Goal: Information Seeking & Learning: Compare options

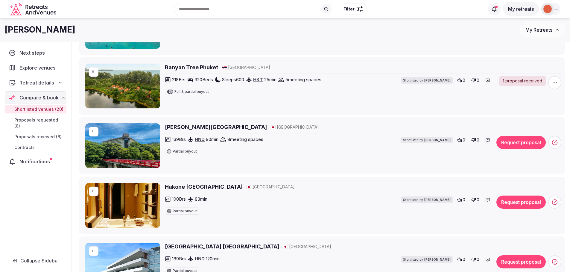
scroll to position [320, 0]
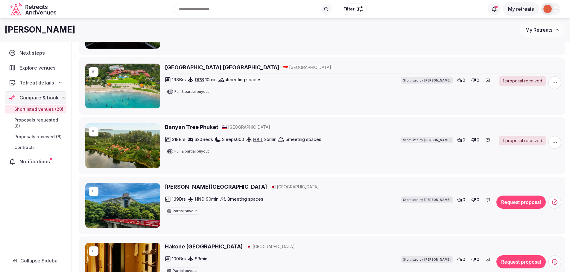
click at [119, 153] on img at bounding box center [122, 146] width 75 height 45
click at [174, 128] on h2 "Banyan Tree Phuket" at bounding box center [191, 127] width 53 height 7
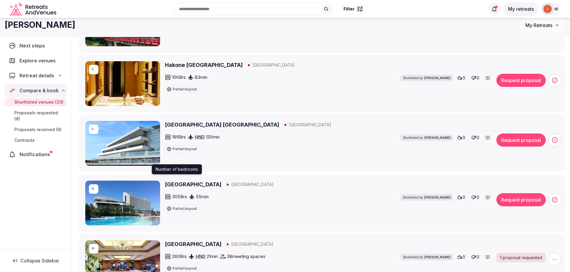
scroll to position [499, 0]
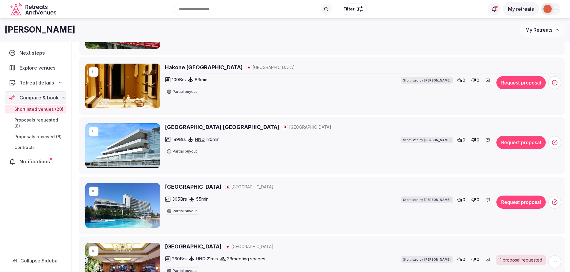
click at [33, 134] on span "Proposals received (6)" at bounding box center [37, 137] width 47 height 6
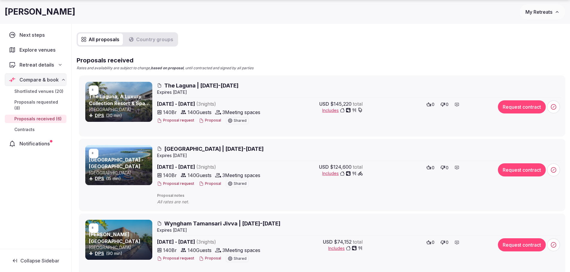
scroll to position [71, 0]
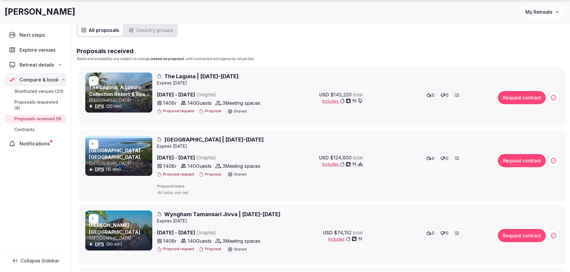
drag, startPoint x: 44, startPoint y: 93, endPoint x: 48, endPoint y: 96, distance: 4.9
click at [44, 93] on span "Shortlisted venues (20)" at bounding box center [38, 92] width 49 height 6
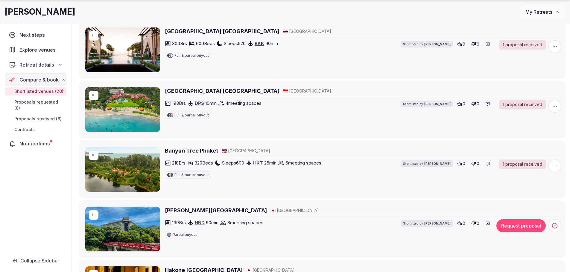
scroll to position [329, 0]
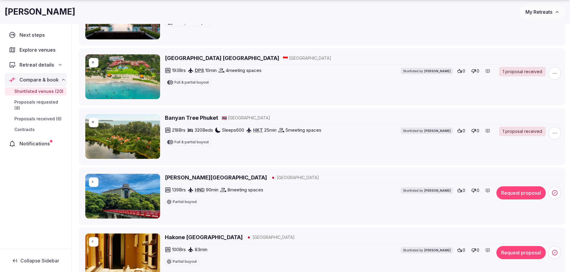
click at [191, 117] on h2 "Banyan Tree Phuket" at bounding box center [191, 117] width 53 height 7
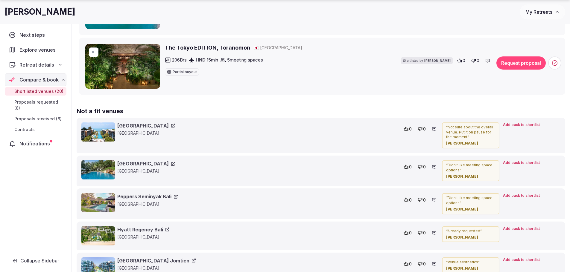
scroll to position [1256, 0]
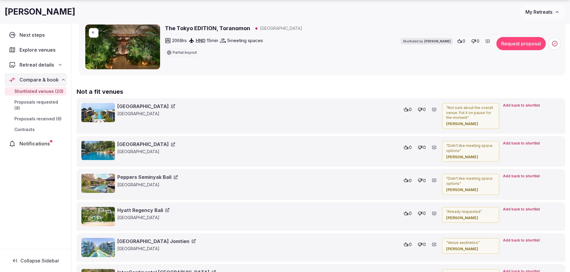
click at [138, 209] on link "Hyatt Regency Bali" at bounding box center [143, 210] width 52 height 7
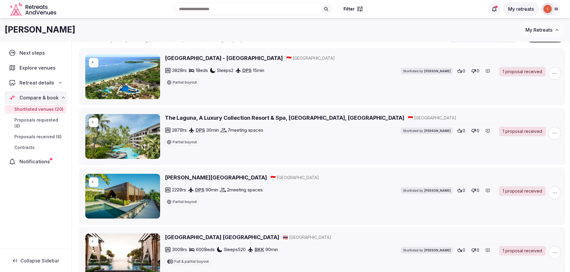
scroll to position [0, 0]
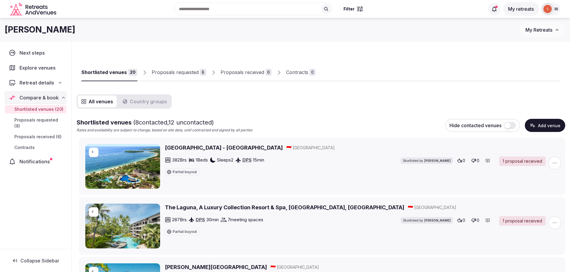
click at [188, 148] on h2 "Nusa Dua Beach Hotel & Spa - Bali" at bounding box center [224, 147] width 118 height 7
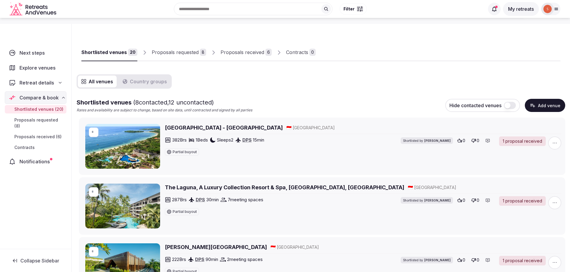
scroll to position [30, 0]
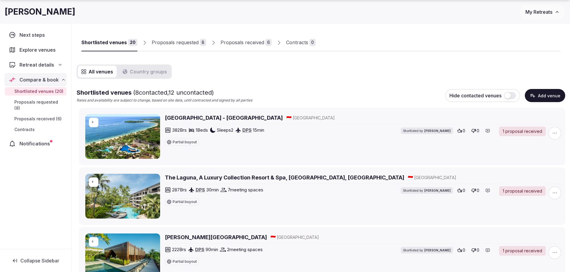
click at [176, 179] on h2 "The Laguna, A Luxury Collection Resort & Spa, [GEOGRAPHIC_DATA], [GEOGRAPHIC_DA…" at bounding box center [284, 177] width 239 height 7
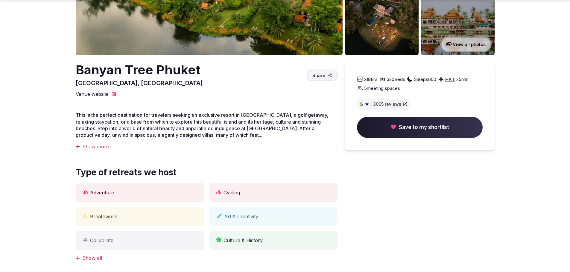
scroll to position [150, 0]
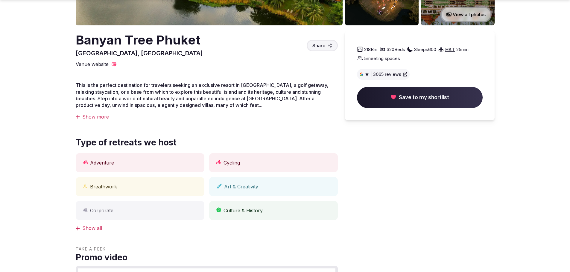
click at [100, 120] on div "Show more" at bounding box center [207, 117] width 262 height 7
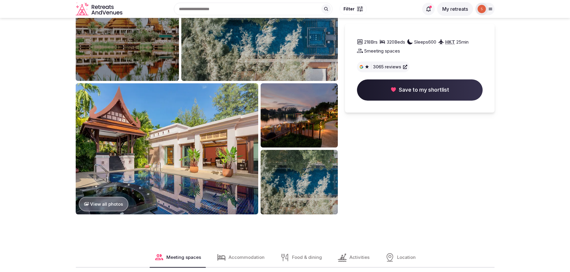
scroll to position [598, 0]
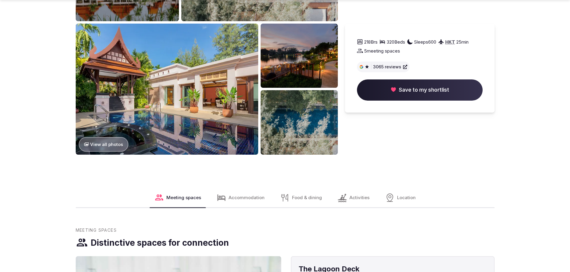
click at [235, 198] on span "Accommodation" at bounding box center [246, 198] width 36 height 6
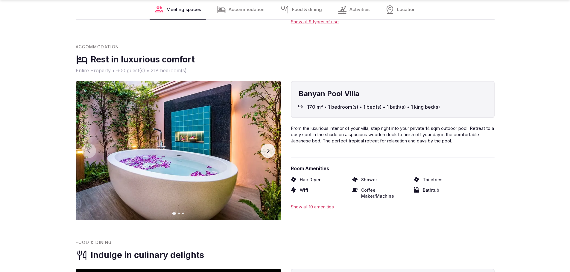
scroll to position [1178, 0]
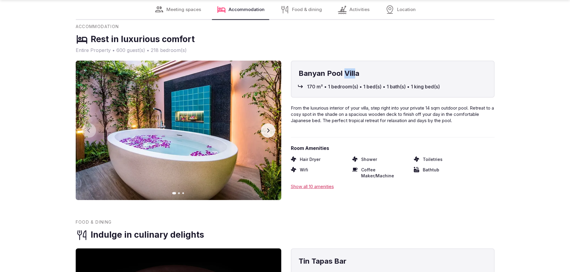
click at [356, 79] on h4 "Banyan Pool Villa" at bounding box center [392, 73] width 188 height 10
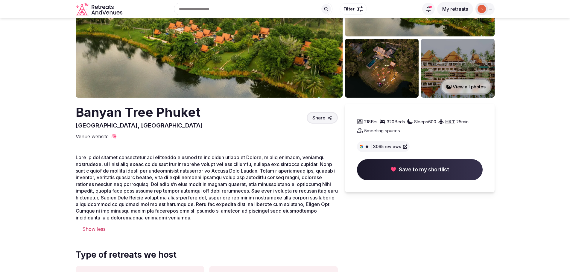
scroll to position [0, 0]
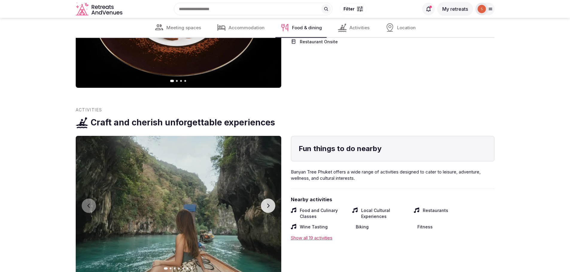
scroll to position [1376, 0]
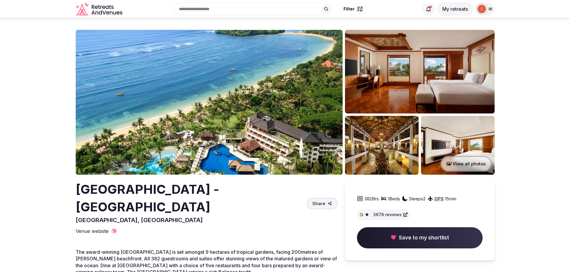
click at [213, 88] on img at bounding box center [209, 102] width 267 height 145
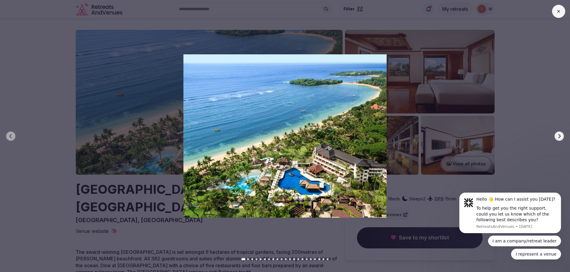
click at [561, 135] on icon "button" at bounding box center [559, 136] width 5 height 5
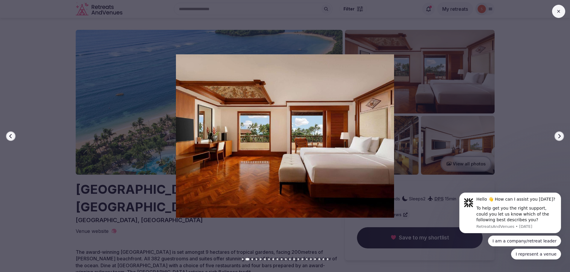
click at [561, 135] on icon "button" at bounding box center [559, 136] width 5 height 5
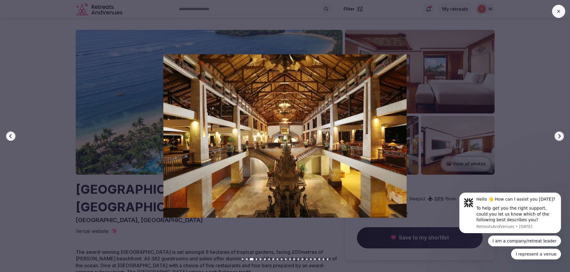
click at [558, 135] on icon "button" at bounding box center [559, 136] width 5 height 5
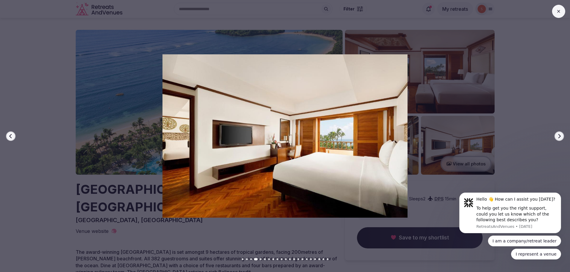
click at [558, 135] on icon "button" at bounding box center [559, 136] width 5 height 5
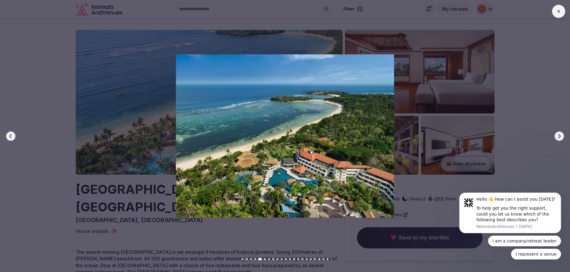
click at [558, 135] on icon "button" at bounding box center [559, 136] width 5 height 5
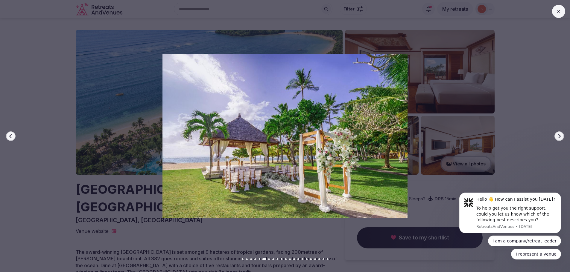
click at [562, 136] on button "Next slide" at bounding box center [559, 137] width 10 height 10
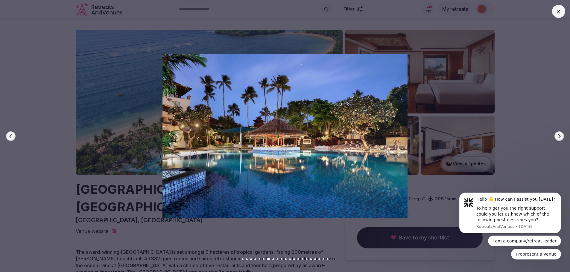
click at [562, 135] on button "Next slide" at bounding box center [559, 137] width 10 height 10
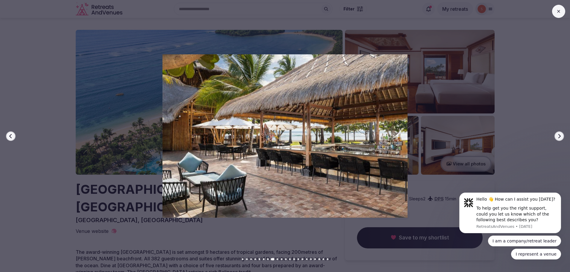
click at [562, 135] on button "Next slide" at bounding box center [559, 137] width 10 height 10
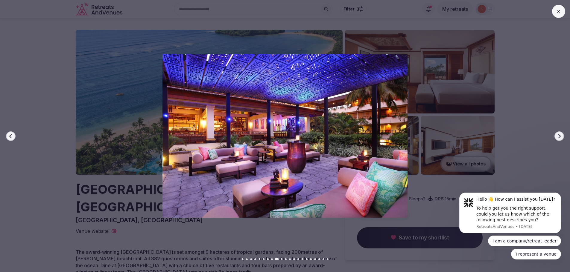
click at [562, 135] on button "Next slide" at bounding box center [559, 137] width 10 height 10
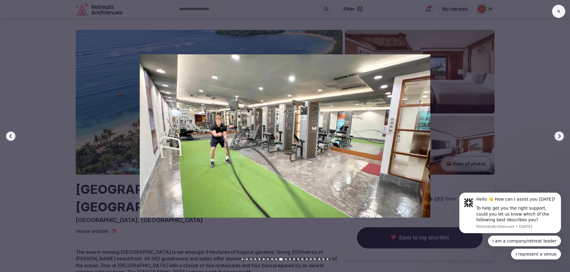
click at [562, 135] on button "Next slide" at bounding box center [559, 137] width 10 height 10
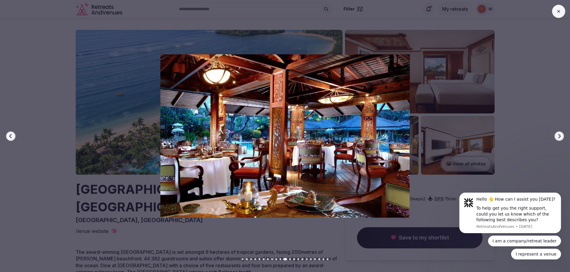
click at [563, 135] on button "Next slide" at bounding box center [559, 137] width 10 height 10
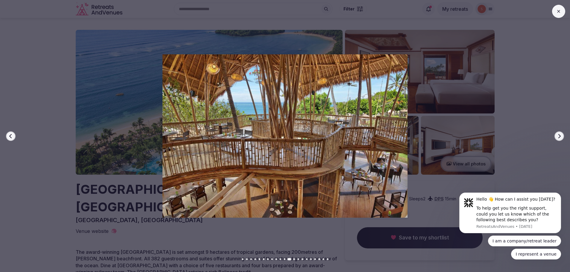
click at [560, 137] on icon "button" at bounding box center [559, 136] width 5 height 5
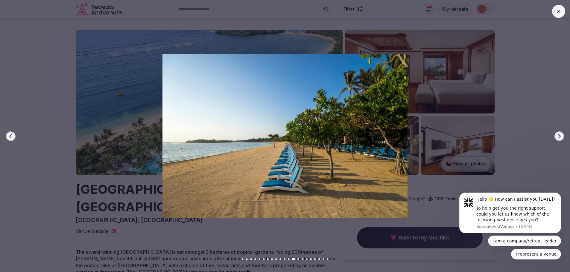
click at [560, 137] on icon "button" at bounding box center [559, 136] width 5 height 5
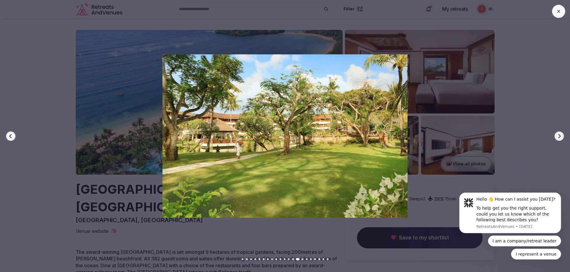
click at [561, 136] on icon "button" at bounding box center [559, 136] width 5 height 5
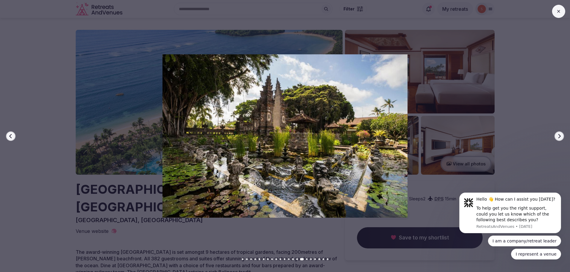
click at [562, 136] on button "Next slide" at bounding box center [559, 137] width 10 height 10
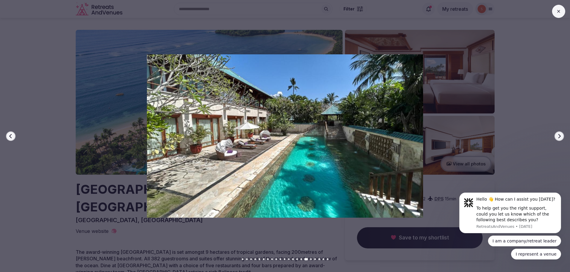
click at [560, 138] on icon "button" at bounding box center [559, 136] width 5 height 5
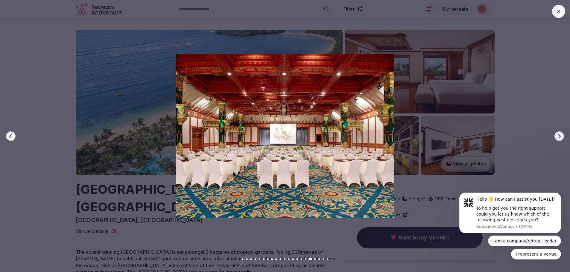
click at [560, 136] on icon "button" at bounding box center [559, 136] width 2 height 4
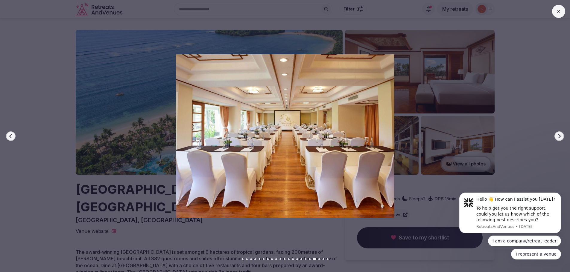
click at [560, 136] on icon "button" at bounding box center [559, 136] width 2 height 4
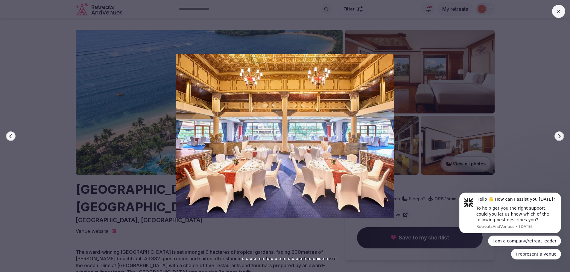
click at [560, 136] on icon "button" at bounding box center [559, 136] width 2 height 4
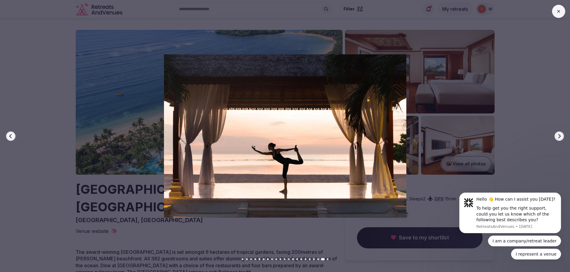
click at [560, 136] on icon "button" at bounding box center [559, 136] width 2 height 4
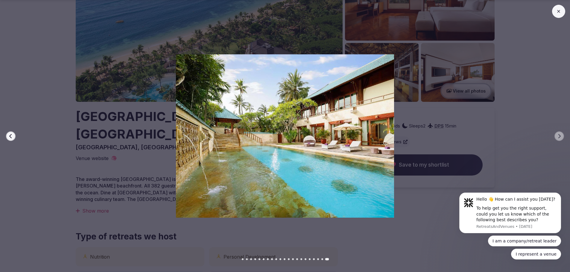
scroll to position [90, 0]
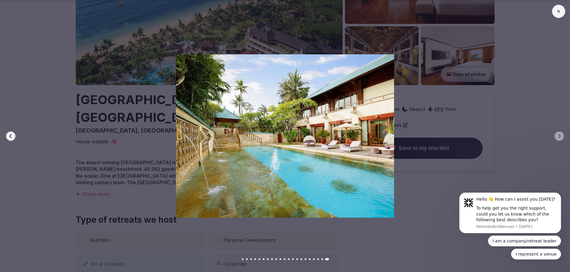
click at [559, 11] on icon at bounding box center [558, 11] width 5 height 5
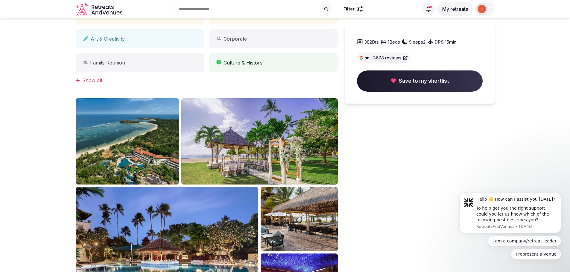
scroll to position [239, 0]
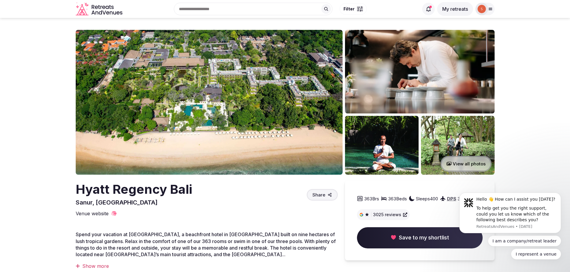
click at [217, 98] on img at bounding box center [209, 102] width 267 height 145
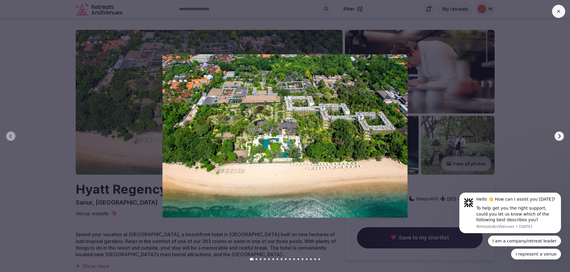
click at [559, 135] on icon "button" at bounding box center [559, 136] width 5 height 5
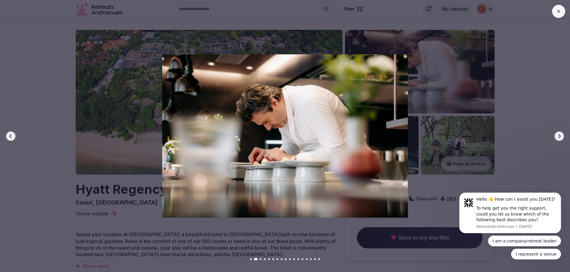
click at [559, 135] on icon "button" at bounding box center [559, 136] width 5 height 5
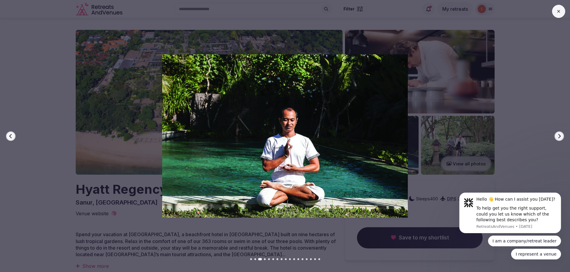
click at [559, 135] on icon "button" at bounding box center [559, 136] width 5 height 5
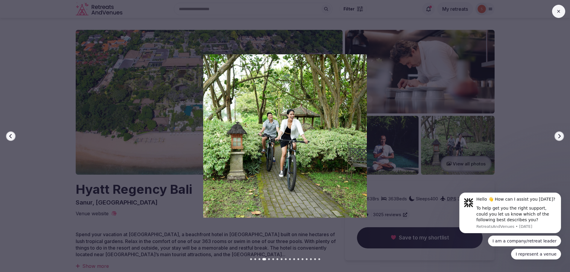
click at [561, 137] on button "Next slide" at bounding box center [559, 137] width 10 height 10
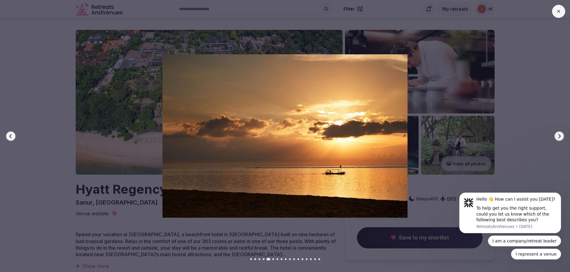
click at [561, 137] on button "Next slide" at bounding box center [559, 137] width 10 height 10
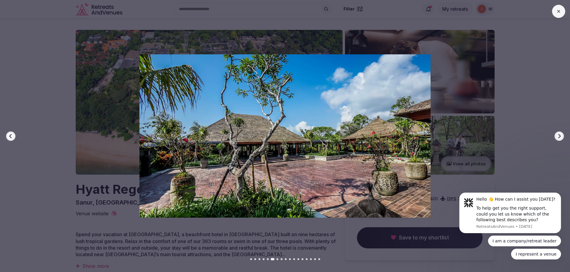
click at [562, 137] on button "Next slide" at bounding box center [559, 137] width 10 height 10
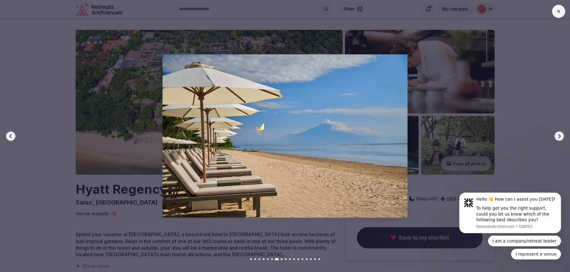
click at [562, 137] on button "Next slide" at bounding box center [559, 137] width 10 height 10
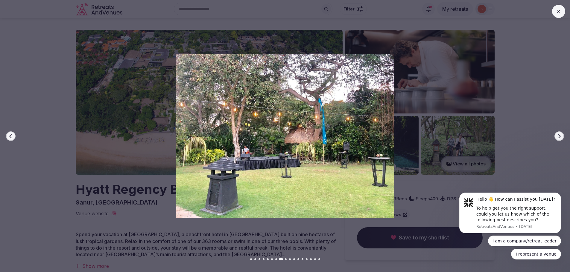
click at [559, 135] on icon "button" at bounding box center [559, 136] width 2 height 4
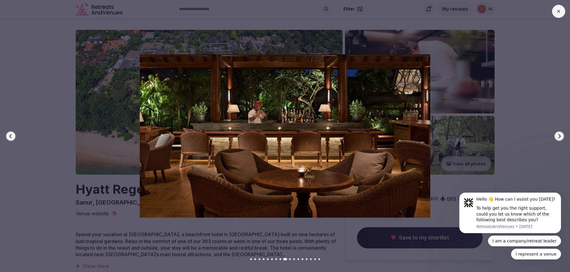
click at [559, 135] on icon "button" at bounding box center [559, 136] width 2 height 4
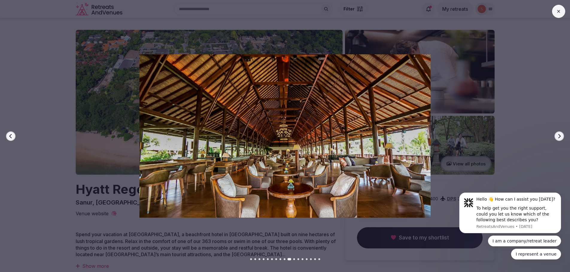
click at [560, 135] on icon "button" at bounding box center [559, 136] width 5 height 5
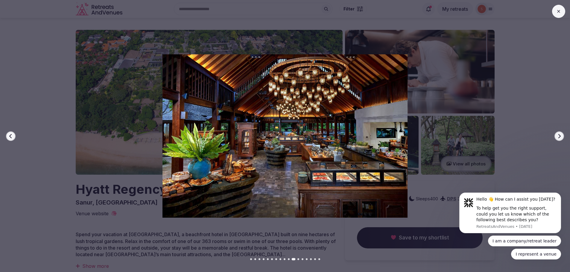
click at [559, 135] on icon "button" at bounding box center [559, 136] width 5 height 5
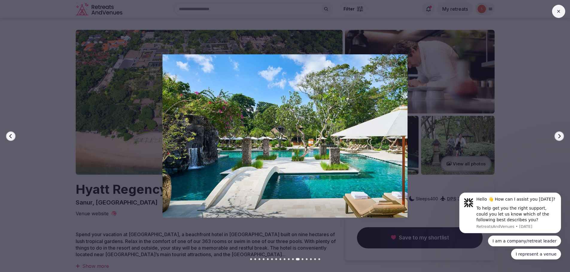
click at [8, 138] on button "Previous slide" at bounding box center [11, 137] width 10 height 10
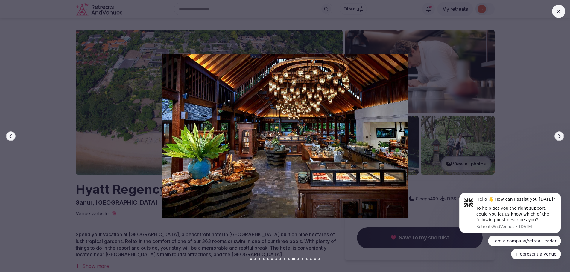
click at [558, 135] on icon "button" at bounding box center [559, 136] width 5 height 5
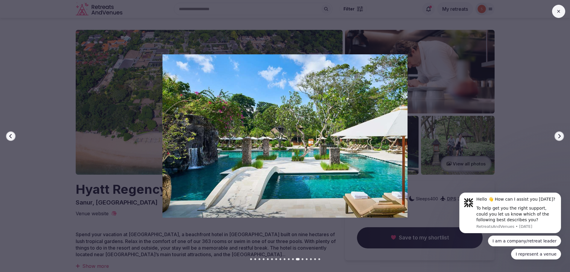
click at [558, 135] on icon "button" at bounding box center [559, 136] width 5 height 5
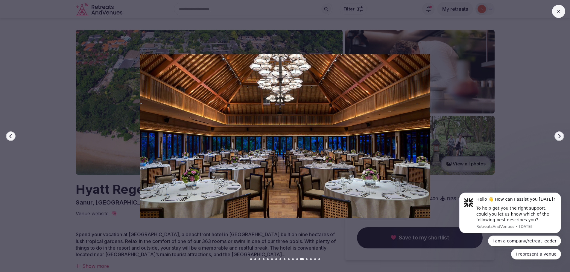
click at [562, 136] on button "Next slide" at bounding box center [559, 137] width 10 height 10
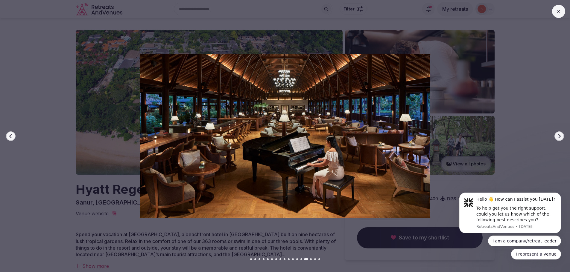
click at [562, 135] on button "Next slide" at bounding box center [559, 137] width 10 height 10
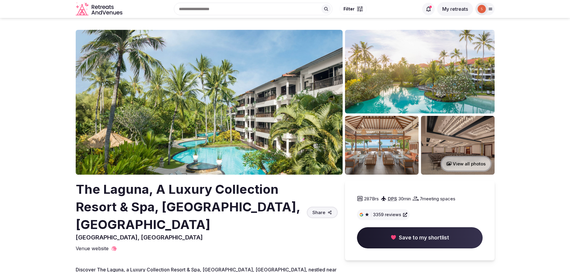
click at [195, 122] on img at bounding box center [209, 102] width 267 height 145
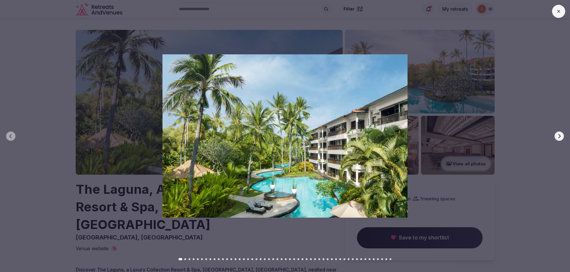
click at [557, 135] on icon "button" at bounding box center [559, 136] width 5 height 5
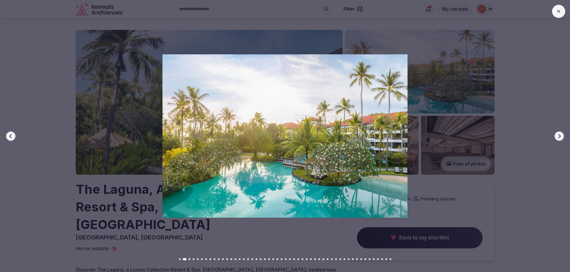
click at [557, 135] on icon "button" at bounding box center [559, 136] width 5 height 5
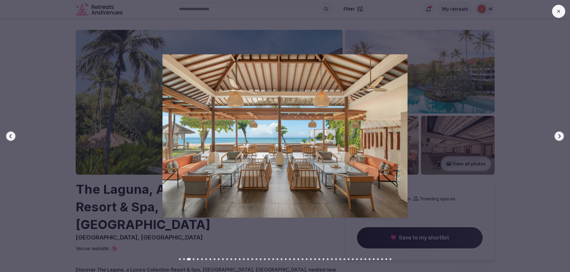
click at [560, 133] on button "Next slide" at bounding box center [559, 137] width 10 height 10
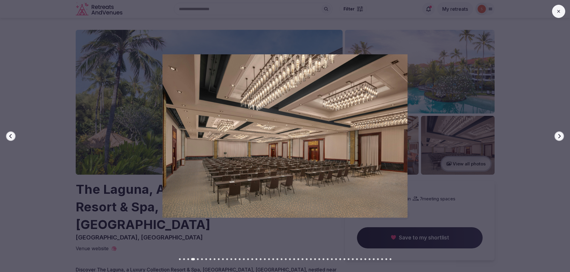
click at [563, 137] on button "Next slide" at bounding box center [559, 137] width 10 height 10
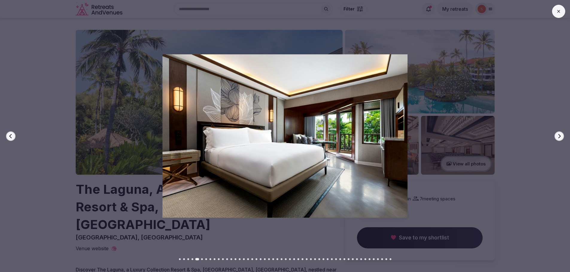
click at [562, 137] on button "Next slide" at bounding box center [559, 137] width 10 height 10
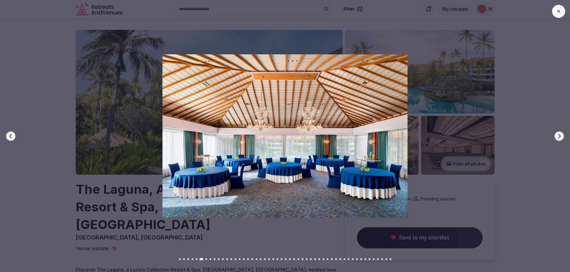
click at [558, 135] on icon "button" at bounding box center [559, 136] width 5 height 5
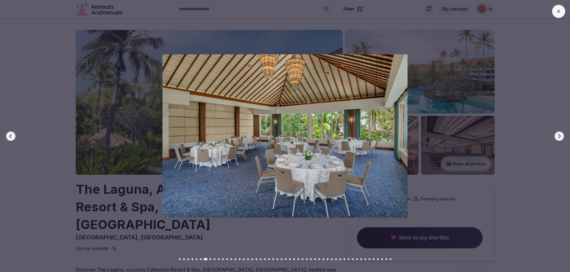
click at [557, 135] on icon "button" at bounding box center [559, 136] width 5 height 5
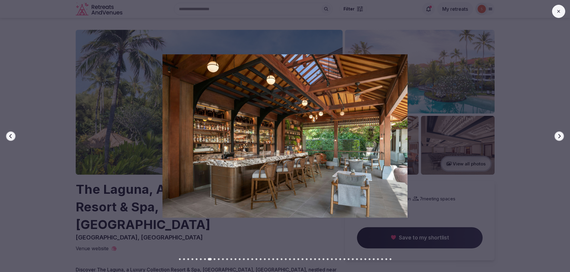
click at [555, 132] on div at bounding box center [282, 136] width 574 height 164
click at [557, 135] on icon "button" at bounding box center [559, 136] width 5 height 5
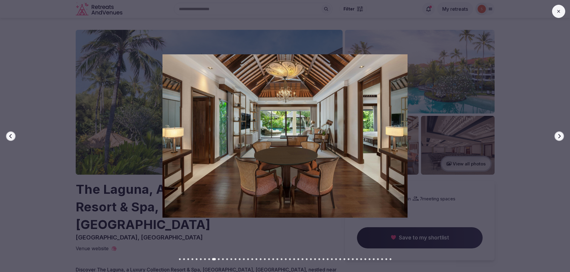
click at [557, 135] on icon "button" at bounding box center [559, 136] width 5 height 5
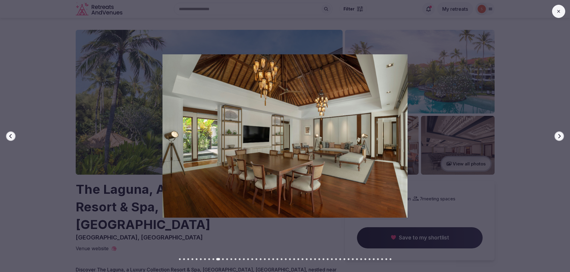
click at [559, 136] on icon "button" at bounding box center [559, 136] width 5 height 5
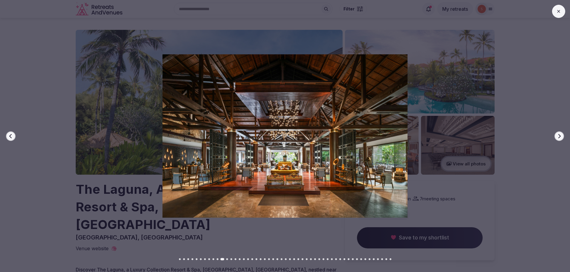
click at [562, 136] on button "Next slide" at bounding box center [559, 137] width 10 height 10
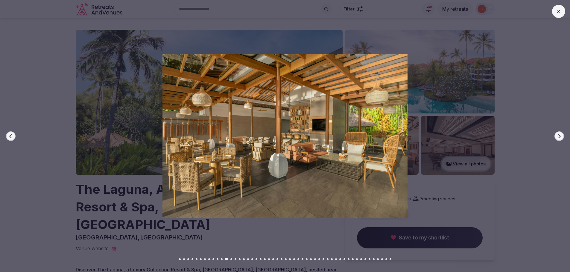
click at [561, 135] on icon "button" at bounding box center [559, 136] width 5 height 5
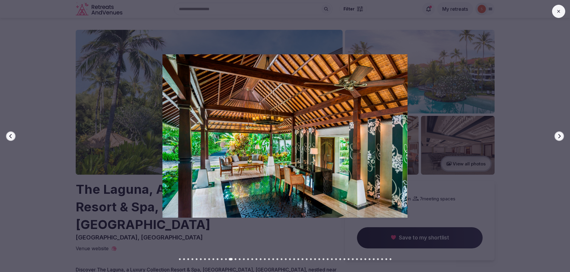
click at [559, 136] on icon "button" at bounding box center [559, 136] width 5 height 5
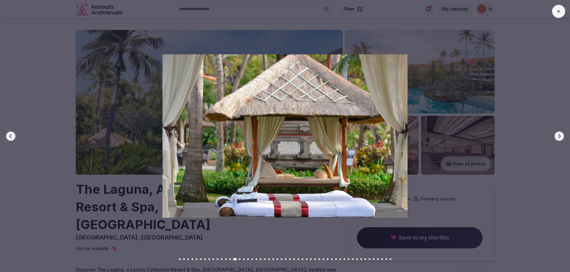
click at [559, 136] on icon "button" at bounding box center [559, 136] width 5 height 5
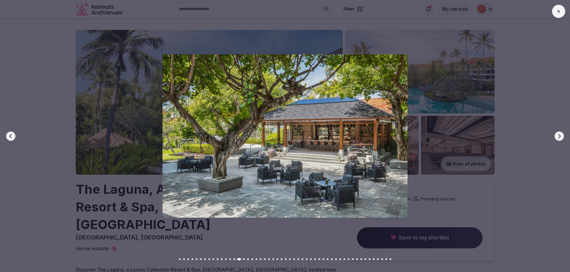
click at [560, 136] on icon "button" at bounding box center [559, 136] width 2 height 4
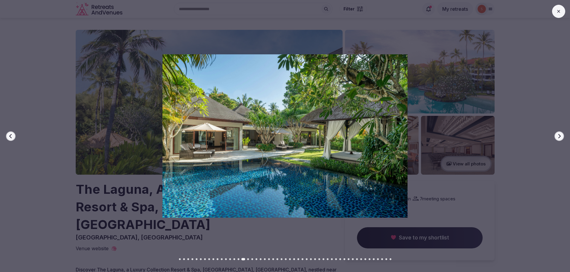
click at [560, 136] on icon "button" at bounding box center [559, 136] width 2 height 4
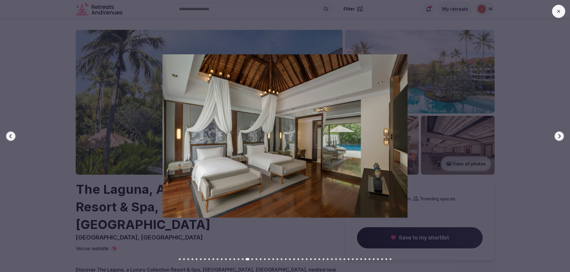
click at [560, 136] on icon "button" at bounding box center [559, 136] width 2 height 4
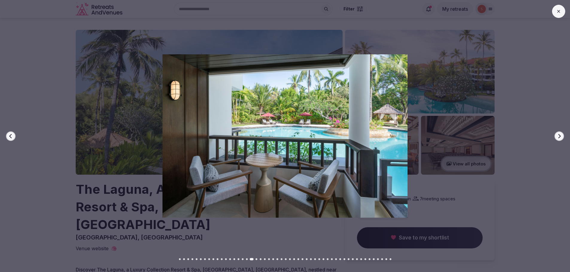
click at [560, 10] on icon at bounding box center [558, 11] width 5 height 5
